Goal: Task Accomplishment & Management: Complete application form

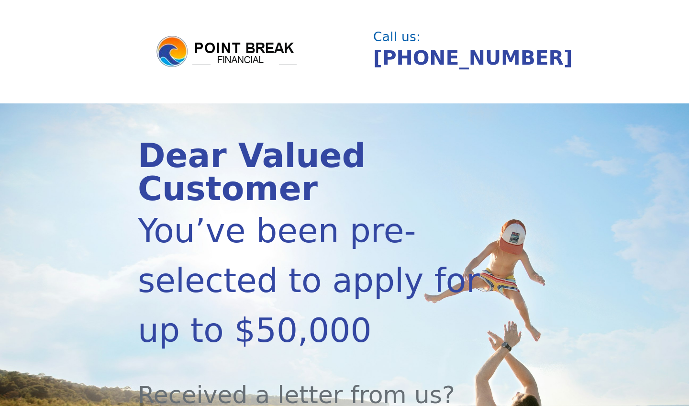
click at [570, 224] on section "Dear Valued Customer You’ve been pre-selected to apply for up to $50,000 Receiv…" at bounding box center [344, 382] width 689 height 558
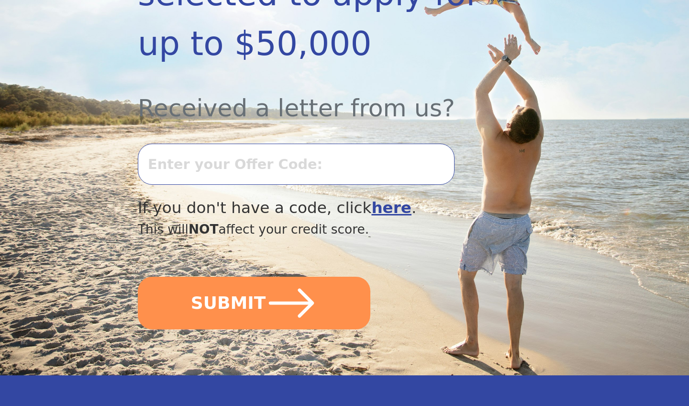
scroll to position [295, 0]
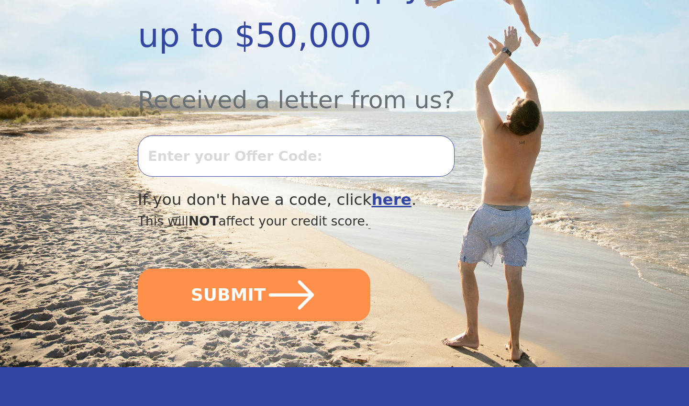
click at [160, 165] on input "text" at bounding box center [296, 155] width 317 height 41
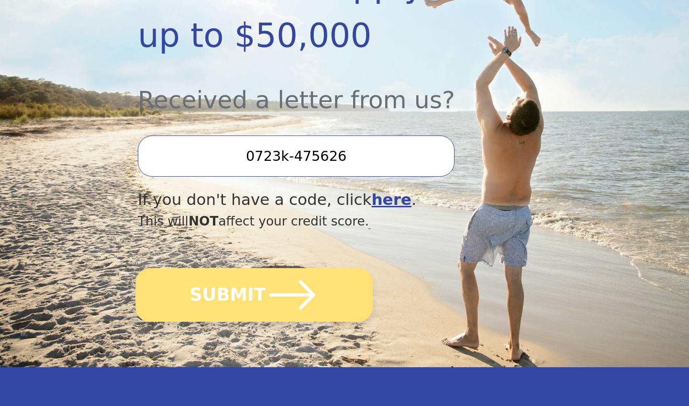
type input "0723k-475626"
click at [247, 310] on button "SUBMIT" at bounding box center [253, 295] width 237 height 54
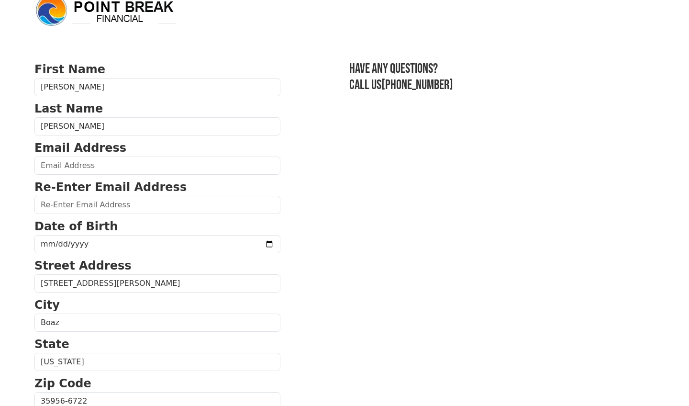
scroll to position [17, 0]
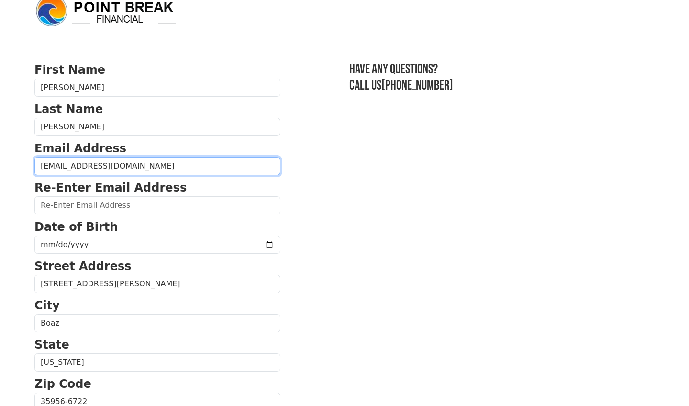
type input "logojack10@charter.net"
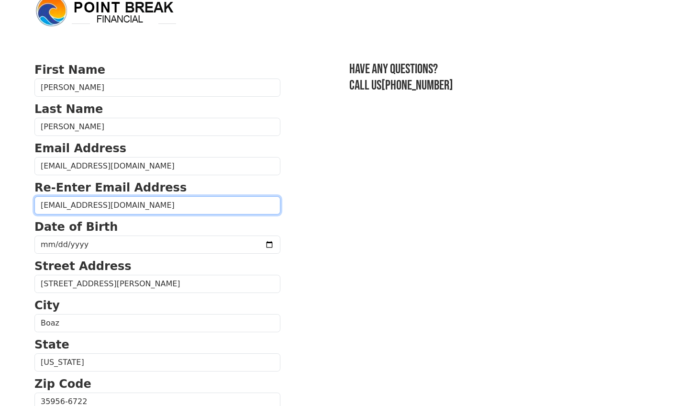
type input "logojack10@charter.net"
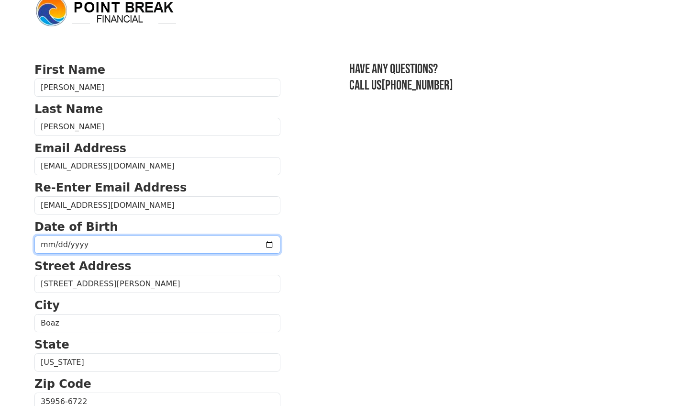
click at [44, 241] on input "date" at bounding box center [157, 244] width 246 height 18
click at [59, 244] on input "date" at bounding box center [157, 244] width 246 height 18
click at [68, 244] on input "date" at bounding box center [157, 244] width 246 height 18
type input "1971-06-11"
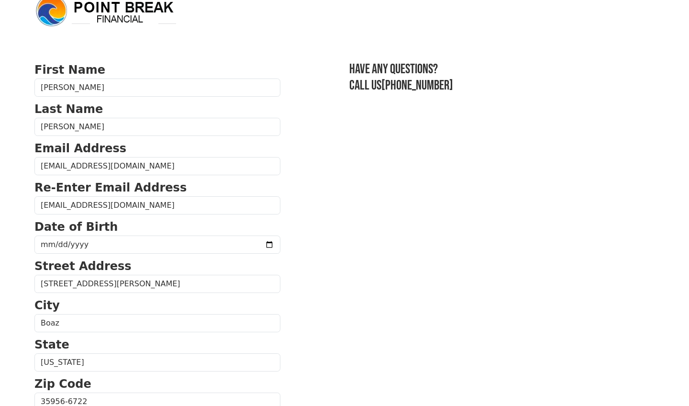
click at [138, 266] on p "Street Address" at bounding box center [157, 265] width 246 height 17
click at [320, 346] on section "First Name William Last Name Jackson Email Address logojack10@charter.net Re-En…" at bounding box center [344, 402] width 620 height 682
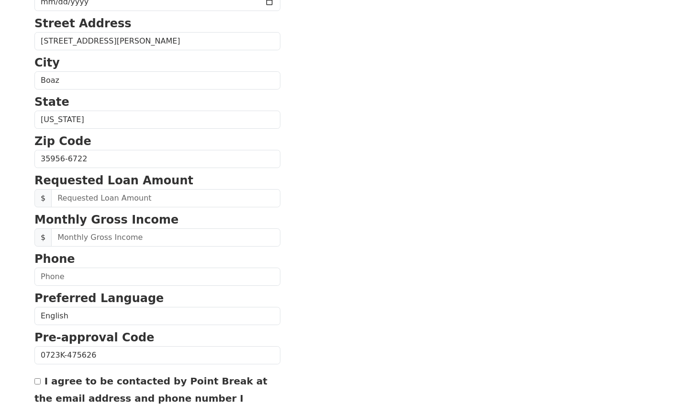
scroll to position [263, 0]
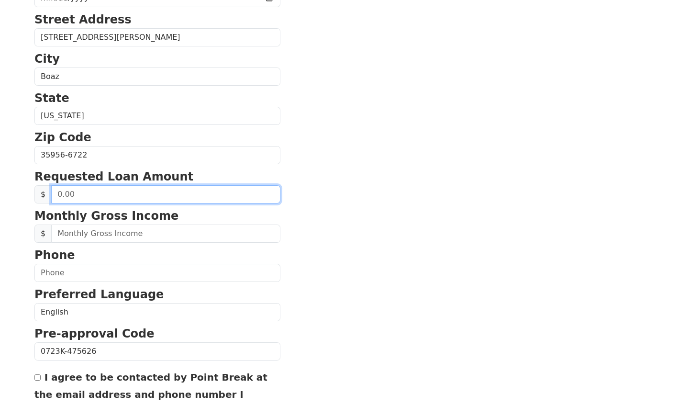
click at [83, 194] on input "text" at bounding box center [165, 194] width 229 height 18
type input "23,500.00"
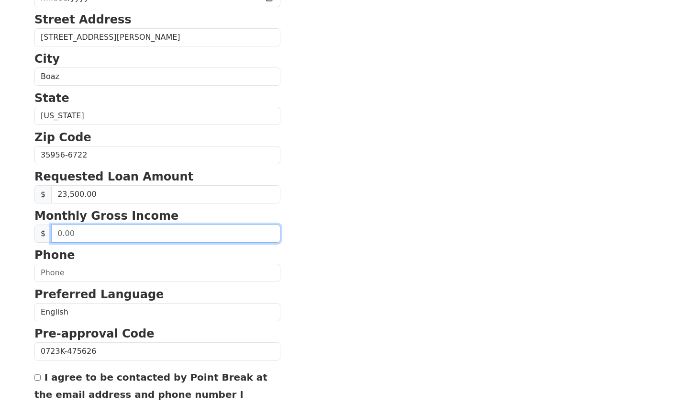
click at [69, 232] on input "text" at bounding box center [165, 233] width 229 height 18
type input "8,500.00"
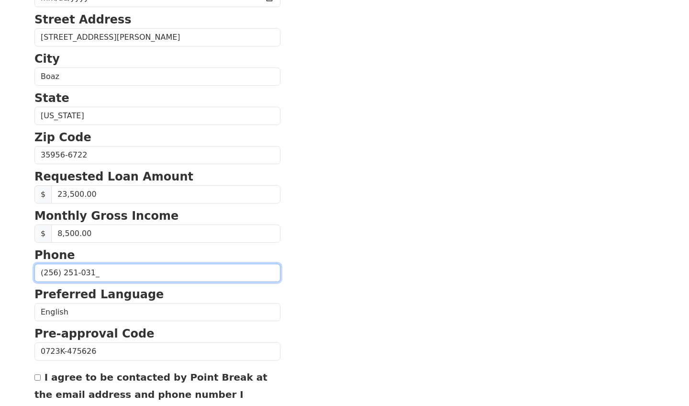
type input "(256) 251-0312"
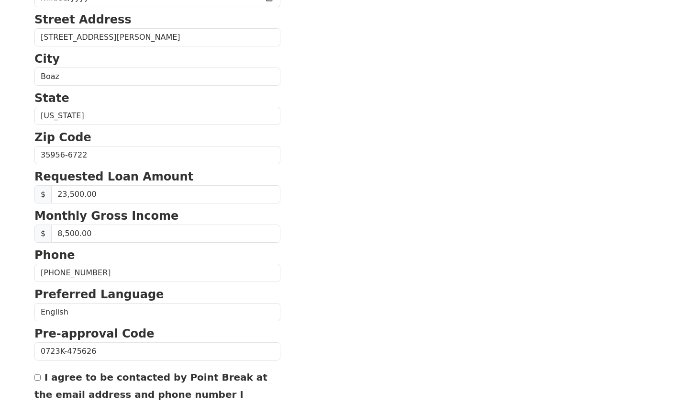
click at [334, 301] on section "First Name William Last Name Jackson Email Address logojack10@charter.net Re-En…" at bounding box center [344, 156] width 620 height 682
click at [313, 319] on section "First Name William Last Name Jackson Email Address logojack10@charter.net Re-En…" at bounding box center [344, 156] width 620 height 682
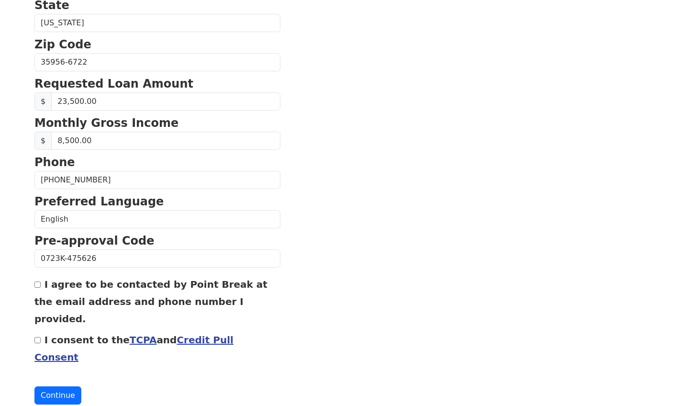
scroll to position [355, 0]
click at [40, 287] on input "I agree to be contacted by Point Break at the email address and phone number I …" at bounding box center [37, 285] width 6 height 6
checkbox input "true"
click at [38, 337] on input "I consent to the TCPA and Credit Pull Consent" at bounding box center [37, 340] width 6 height 6
checkbox input "true"
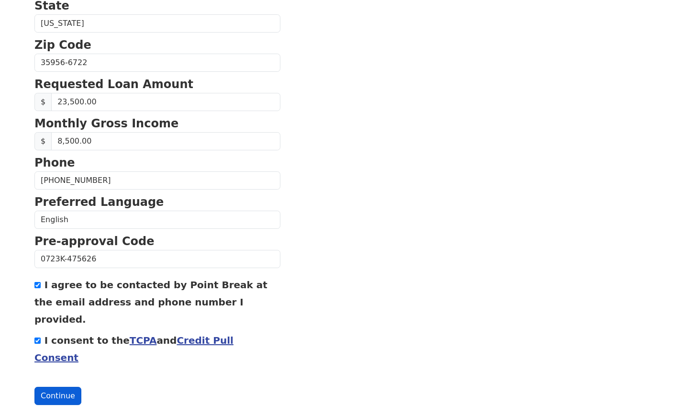
click at [52, 386] on button "Continue" at bounding box center [57, 395] width 47 height 18
